Goal: Task Accomplishment & Management: Use online tool/utility

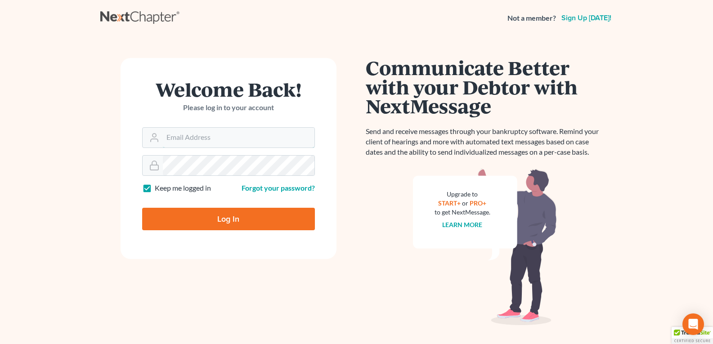
type input "legalstaff@saedilawgroup.com"
click at [224, 228] on input "Log In" at bounding box center [228, 219] width 173 height 22
type input "Thinking..."
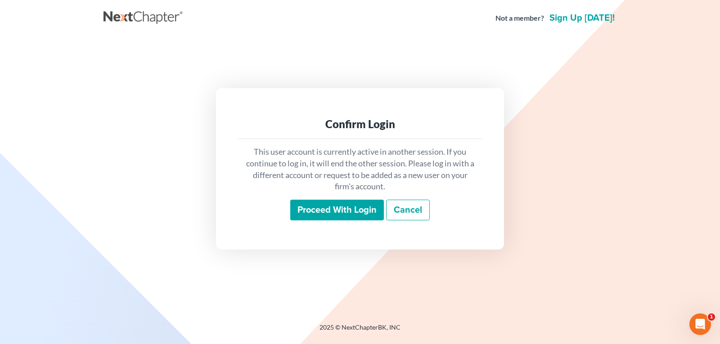
click at [332, 211] on input "Proceed with login" at bounding box center [337, 210] width 94 height 21
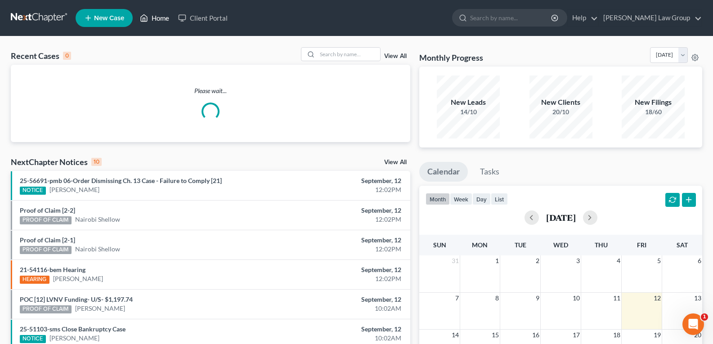
click at [152, 20] on link "Home" at bounding box center [154, 18] width 38 height 16
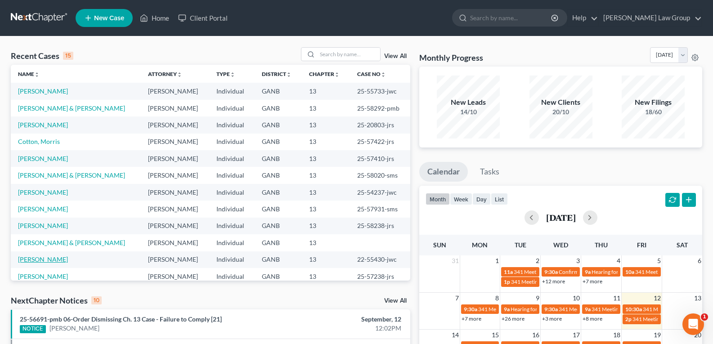
click at [61, 261] on link "[PERSON_NAME]" at bounding box center [43, 259] width 50 height 8
select select "0"
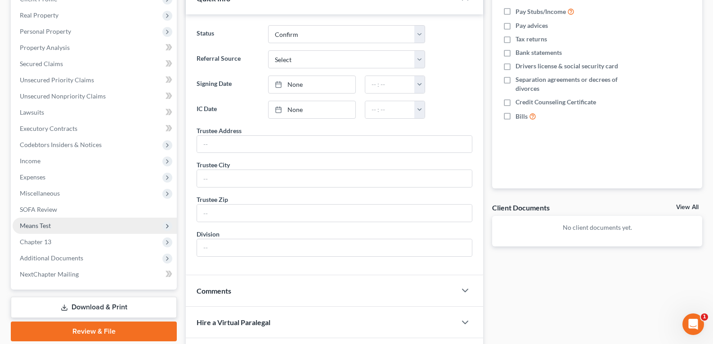
scroll to position [45, 0]
